Goal: Transaction & Acquisition: Obtain resource

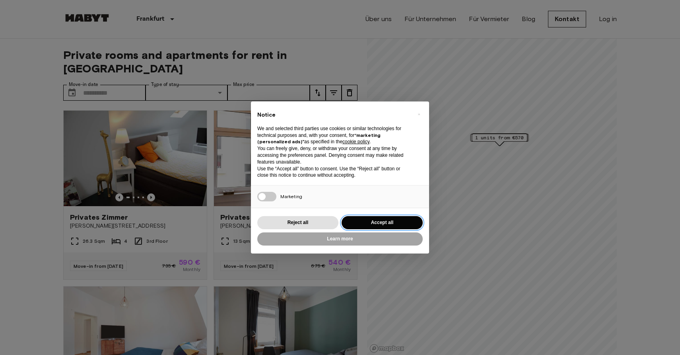
click at [367, 223] on button "Accept all" at bounding box center [382, 222] width 81 height 13
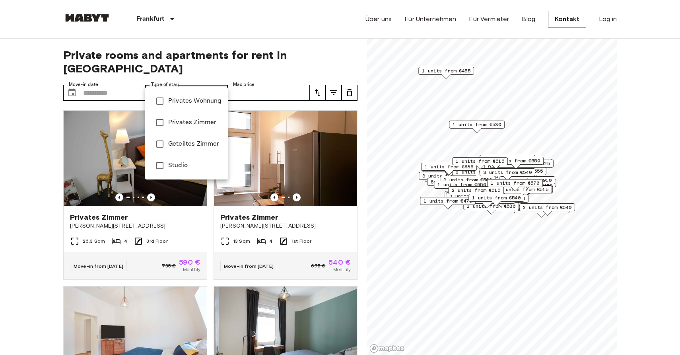
click at [340, 62] on div at bounding box center [340, 177] width 680 height 355
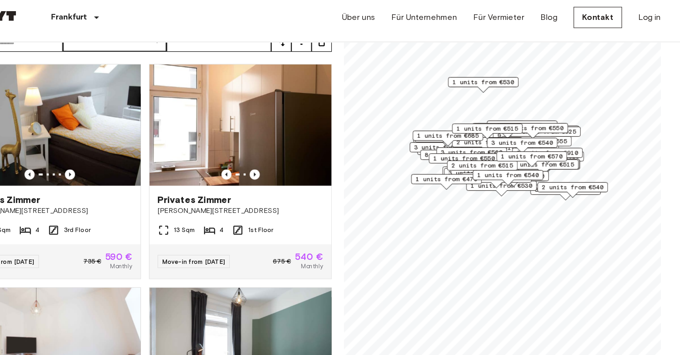
scroll to position [31, 0]
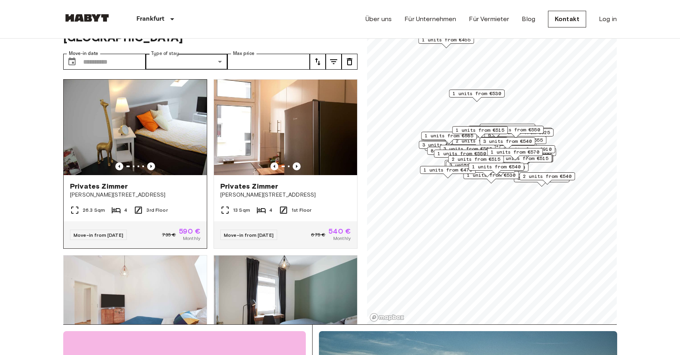
click at [180, 120] on img at bounding box center [135, 127] width 143 height 95
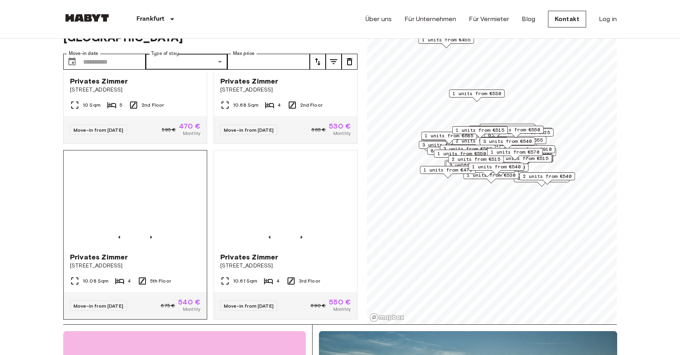
scroll to position [808, 0]
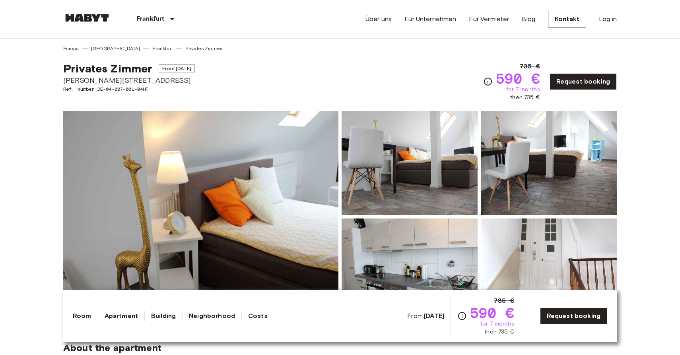
click at [82, 318] on link "Room" at bounding box center [82, 316] width 19 height 10
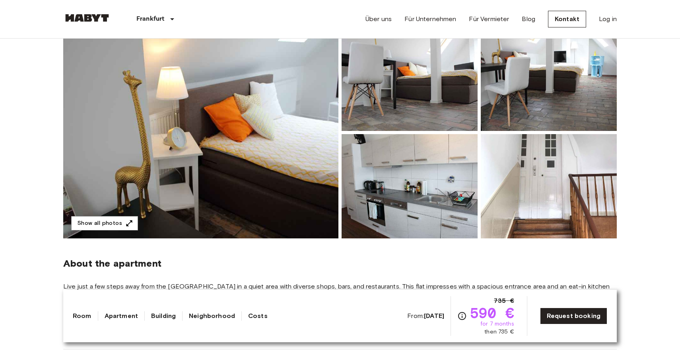
scroll to position [83, 0]
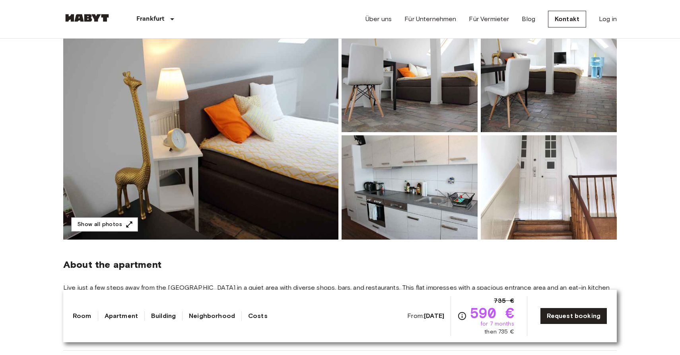
click at [237, 204] on img at bounding box center [200, 134] width 275 height 212
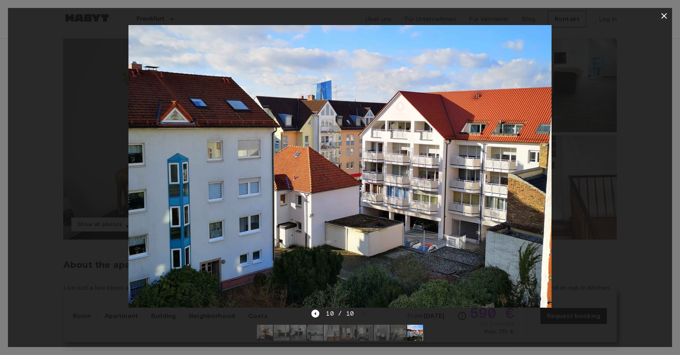
click at [646, 190] on div at bounding box center [340, 166] width 664 height 285
click at [665, 18] on icon "button" at bounding box center [664, 16] width 10 height 10
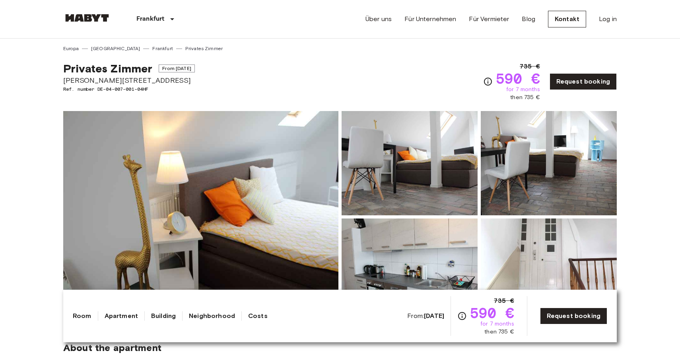
scroll to position [0, 0]
